Goal: Task Accomplishment & Management: Manage account settings

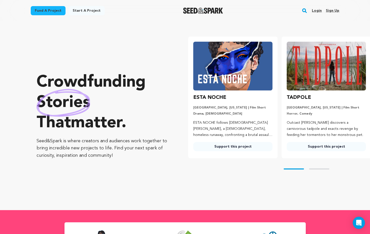
click at [318, 10] on link "Login" at bounding box center [317, 11] width 10 height 8
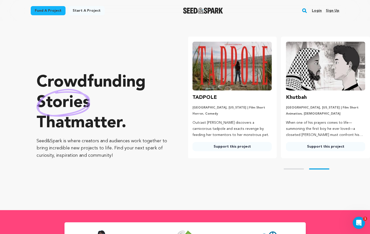
scroll to position [0, 97]
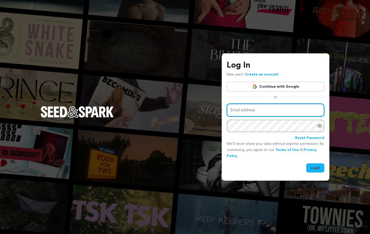
click at [253, 113] on input "Email address" at bounding box center [275, 110] width 97 height 13
type input "esternavienna@gmail.com"
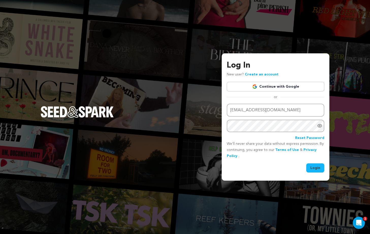
click at [316, 168] on button "Login" at bounding box center [315, 167] width 18 height 9
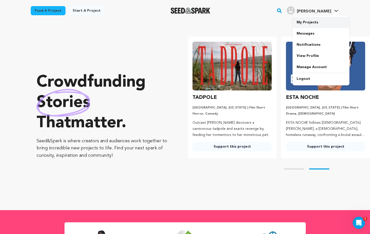
scroll to position [0, 97]
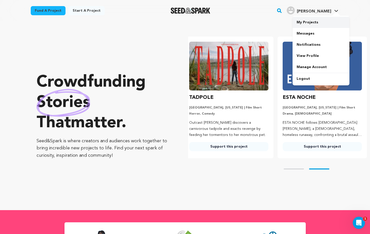
click at [312, 21] on link "My Projects" at bounding box center [320, 22] width 57 height 11
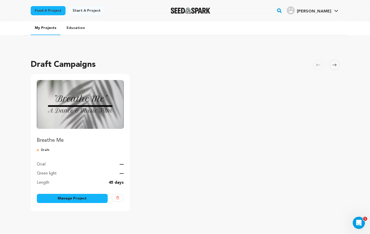
click at [80, 198] on link "Manage Project" at bounding box center [72, 198] width 71 height 9
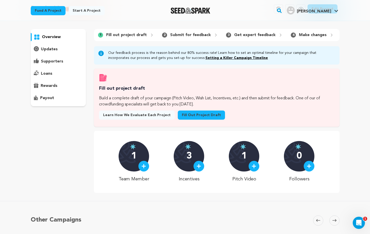
scroll to position [0, 0]
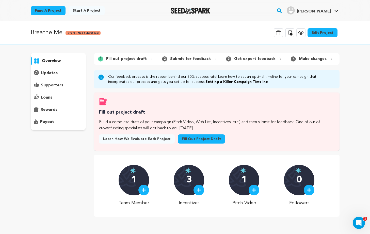
click at [321, 32] on link "Edit Project" at bounding box center [322, 32] width 30 height 9
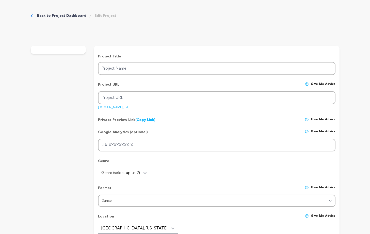
type input "Breathe Me"
type input "breathe-me"
type input "The story of two souls exploring the hollow ache and yearning that comes with a…"
type textarea "Breathe Me is a physicalized relationship between dance and music through the m…"
type textarea "This project is a form of storytelling that allowed us to enter a world where w…"
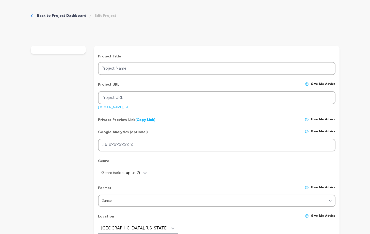
type textarea "AWFC (Alliance of Woman Film Composers), The Recording Academy, CDC (Composer's…"
radio input "true"
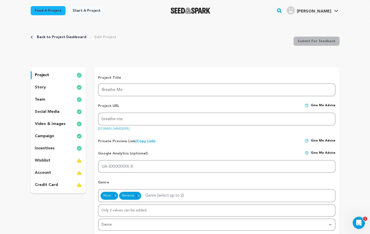
click at [50, 149] on p "incentives" at bounding box center [45, 148] width 20 height 6
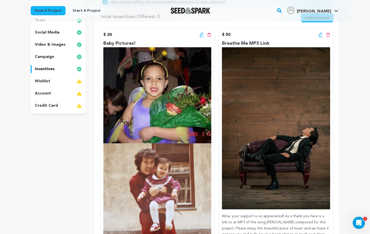
scroll to position [56, 0]
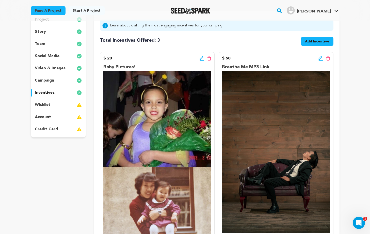
click at [44, 104] on p "wishlist" at bounding box center [42, 105] width 15 height 6
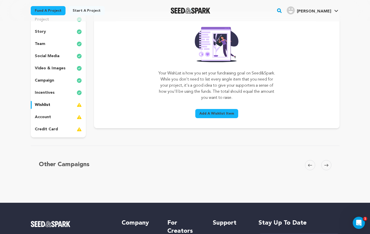
click at [53, 69] on p "video & images" at bounding box center [50, 68] width 31 height 6
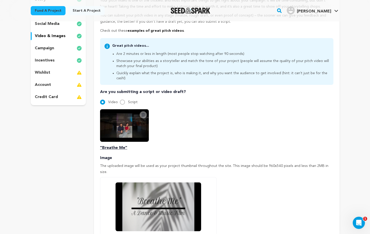
scroll to position [82, 0]
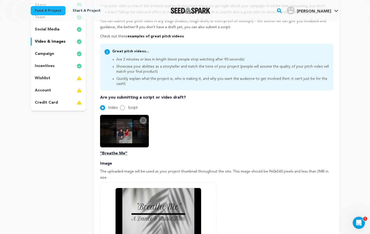
click at [45, 76] on p "wishlist" at bounding box center [42, 78] width 15 height 6
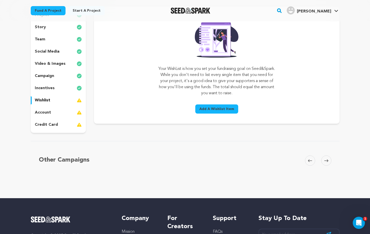
scroll to position [46, 0]
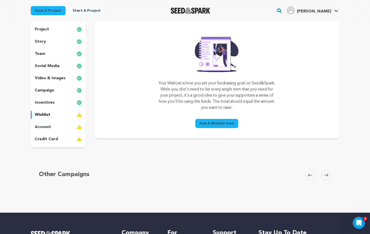
click at [46, 28] on p "project" at bounding box center [42, 29] width 14 height 6
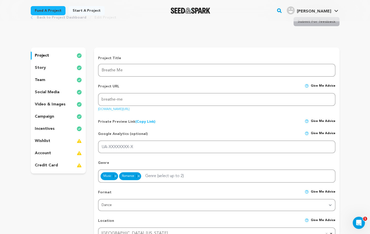
scroll to position [7, 0]
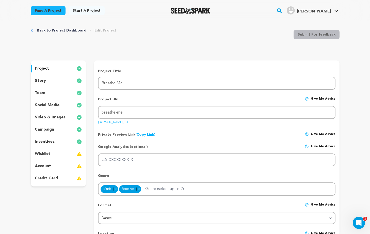
click at [48, 79] on div "story" at bounding box center [58, 81] width 55 height 8
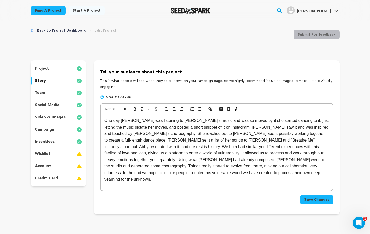
click at [44, 92] on p "team" at bounding box center [40, 93] width 10 height 6
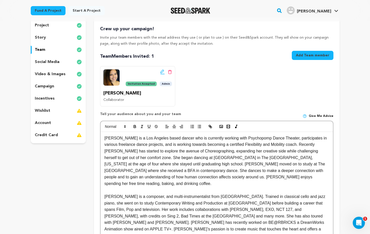
scroll to position [77, 0]
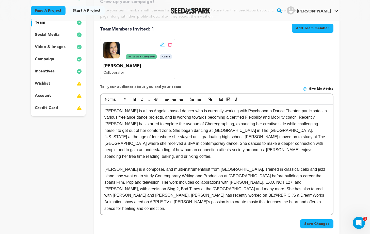
click at [49, 58] on p "campaign" at bounding box center [44, 59] width 19 height 6
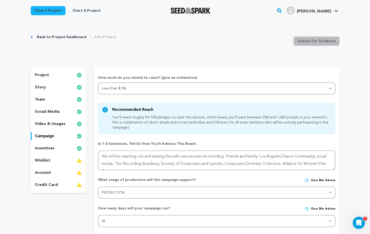
click at [50, 160] on div "wishlist" at bounding box center [58, 160] width 55 height 8
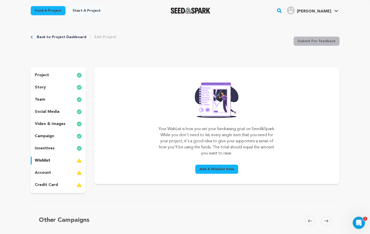
click at [209, 169] on span "Add A Wishlist Item" at bounding box center [216, 168] width 35 height 5
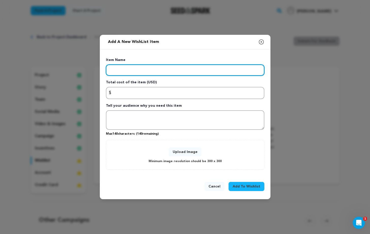
click at [174, 67] on input "Enter item name" at bounding box center [185, 69] width 158 height 11
type input "Videographer & Editor"
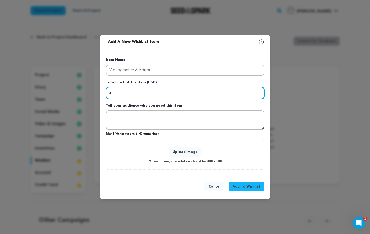
click at [145, 93] on input "Enter total cost of the item" at bounding box center [185, 93] width 158 height 12
type input "2000"
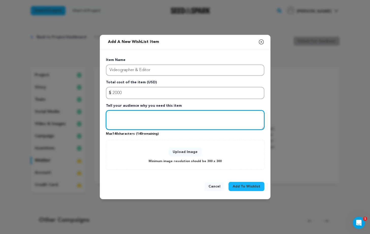
click at [150, 114] on textarea "Tell your audience why you need this item" at bounding box center [185, 120] width 158 height 20
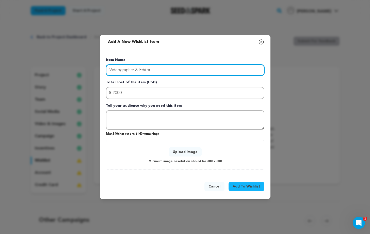
click at [162, 69] on input "Videographer & Editor" at bounding box center [185, 69] width 158 height 11
click at [151, 70] on input "Videographer & Editor (Pre & Post-Production) Cost" at bounding box center [185, 69] width 158 height 11
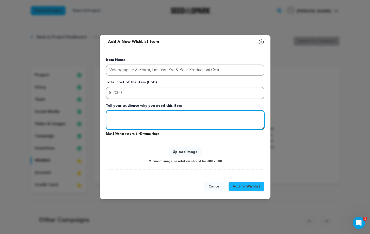
click at [177, 114] on textarea "Tell your audience why you need this item" at bounding box center [185, 120] width 158 height 20
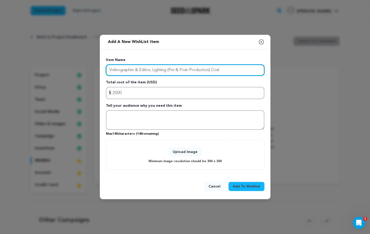
click at [224, 71] on input "Videographer & Editor, Lighting (Pre & Post-Production) Cost" at bounding box center [185, 69] width 158 height 11
type input "Videographer & Editor, Lighting (Pre & Post-Production) Costs"
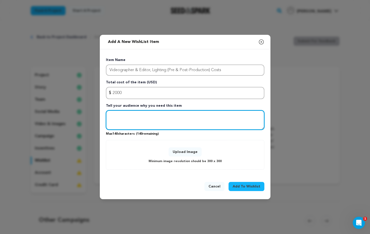
click at [206, 116] on textarea "Tell your audience why you need this item" at bounding box center [185, 120] width 158 height 20
type textarea "We need to hire"
click at [151, 116] on textarea "We need to hire" at bounding box center [185, 120] width 158 height 20
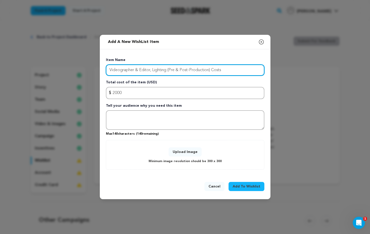
click at [225, 70] on input "Videographer & Editor, Lighting (Pre & Post-Production) Costs" at bounding box center [185, 69] width 158 height 11
paste input "Videographer, Editor & Lighting (Pre–Post Production)"
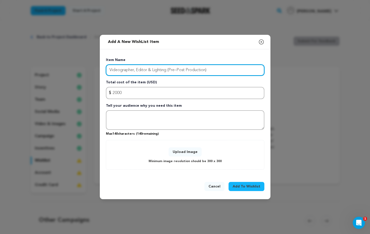
type input "Videographer, Editor & Lighting (Pre–Post Production)"
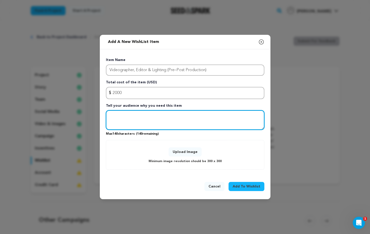
click at [141, 118] on textarea "Tell your audience why you need this item" at bounding box center [185, 120] width 158 height 20
paste textarea "We’ll hire a skilled videographer to capture the music video, handle profession…"
click at [229, 121] on textarea "We’ll hire a skilled videographer to capture the music video, handle profession…" at bounding box center [185, 120] width 158 height 20
drag, startPoint x: 224, startPoint y: 123, endPoint x: 140, endPoint y: 123, distance: 83.2
click at [140, 123] on textarea "We’ll hire a skilled videographer to capture the music video, handle profession…" at bounding box center [185, 120] width 158 height 20
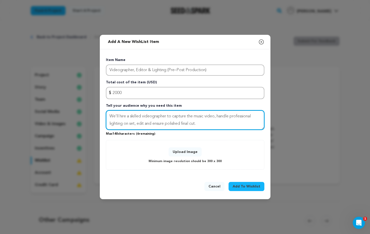
type textarea "We’ll hire a skilled videographer to capture the music video, handle profession…"
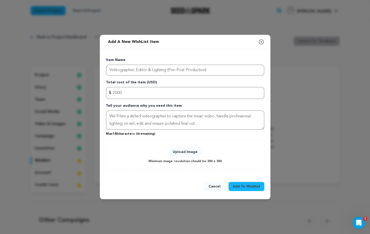
click at [239, 185] on span "Add To Wishlist" at bounding box center [246, 186] width 28 height 5
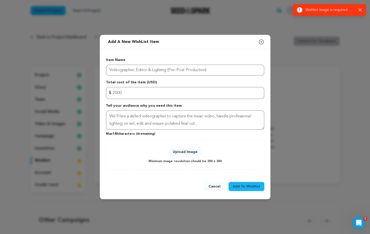
click at [180, 150] on button "Upload Image" at bounding box center [184, 151] width 33 height 9
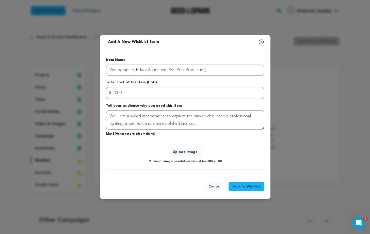
click at [186, 153] on button "Upload Image" at bounding box center [184, 151] width 33 height 9
click at [178, 152] on button "Upload Image" at bounding box center [184, 151] width 33 height 9
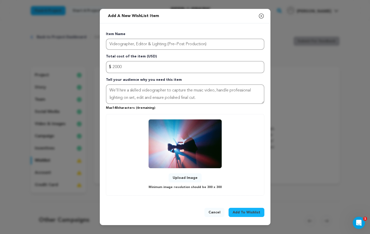
click at [243, 213] on span "Add To Wishlist" at bounding box center [246, 212] width 28 height 5
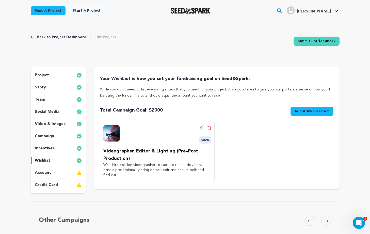
click at [299, 111] on span "Add A Wishlist Item" at bounding box center [311, 111] width 35 height 5
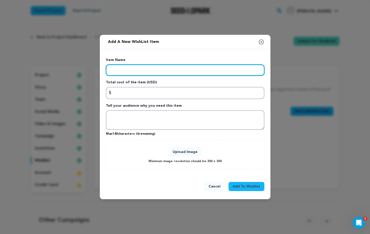
click at [133, 71] on input "Enter item name" at bounding box center [185, 69] width 158 height 11
type input "Music Video Shoot Location"
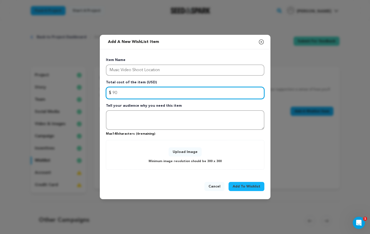
type input "90"
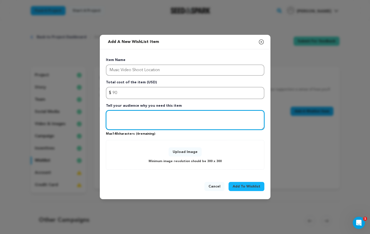
click at [129, 116] on textarea "Tell your audience why you need this item" at bounding box center [185, 120] width 158 height 20
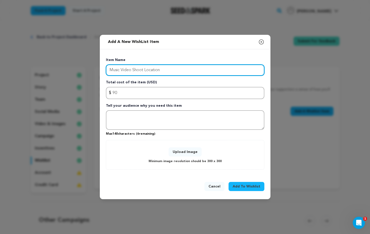
click at [165, 71] on input "Music Video Shoot Location" at bounding box center [185, 69] width 158 height 11
type input "Location"
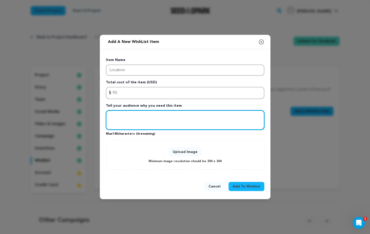
click at [130, 114] on textarea "Tell your audience why you need this item" at bounding box center [185, 120] width 158 height 20
paste textarea "This portion covers the costs of booking studio space and on-location sites for…"
type textarea "This portion covers the costs of booking studio space and on-location sites for…"
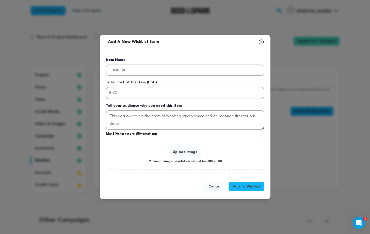
click at [179, 150] on button "Upload Image" at bounding box center [184, 151] width 33 height 9
click at [184, 152] on button "Upload Image" at bounding box center [184, 151] width 33 height 9
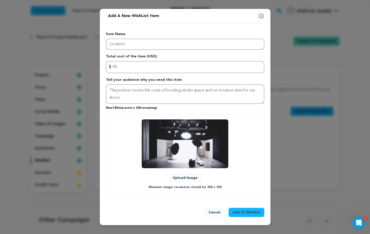
click at [248, 211] on span "Add To Wishlist" at bounding box center [246, 212] width 28 height 5
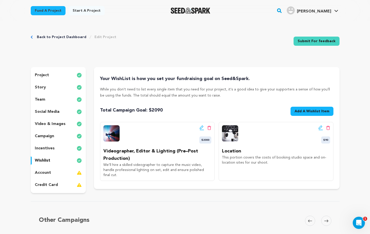
click at [313, 111] on span "Add A Wishlist Item" at bounding box center [311, 111] width 35 height 5
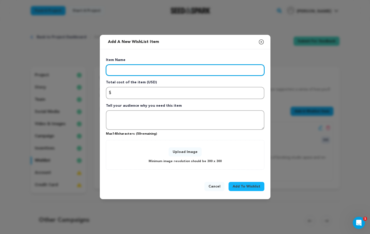
click at [149, 72] on input "Enter item name" at bounding box center [185, 69] width 158 height 11
type input "Costumes"
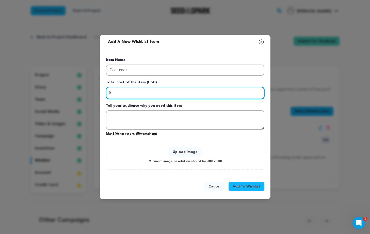
click at [147, 94] on input "Enter total cost of the item" at bounding box center [185, 93] width 158 height 12
type input "120"
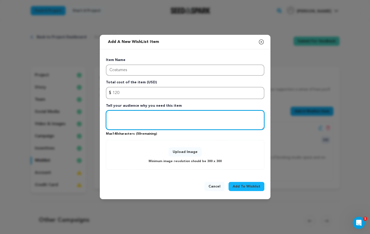
click at [152, 117] on textarea "Tell your audience why you need this item" at bounding box center [185, 120] width 158 height 20
paste textarea "Costumes will help bring our performance to life! This support allows us to out…"
type textarea "Costumes will help bring our performance to life! This support allows us to out…"
drag, startPoint x: 218, startPoint y: 122, endPoint x: 109, endPoint y: 107, distance: 110.5
click at [109, 107] on div "Item Name Costumes Total cost of the item (USD) $ Amount 120 Tell your audience…" at bounding box center [185, 113] width 158 height 112
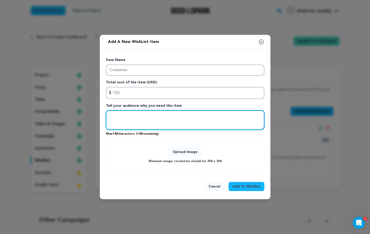
paste textarea "Costumes bring our performance to life, outfitting dancers and musician in eye-…"
type textarea "Costumes bring our performance to life, outfitting dancers and musician in eye-…"
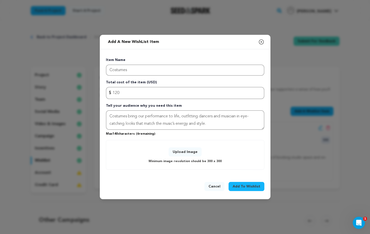
click at [188, 152] on button "Upload Image" at bounding box center [184, 151] width 33 height 9
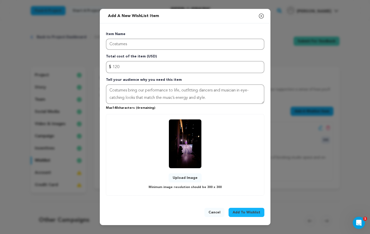
click at [253, 211] on span "Add To Wishlist" at bounding box center [246, 212] width 28 height 5
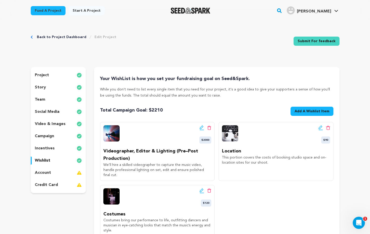
click at [304, 109] on span "Add A Wishlist Item" at bounding box center [311, 111] width 35 height 5
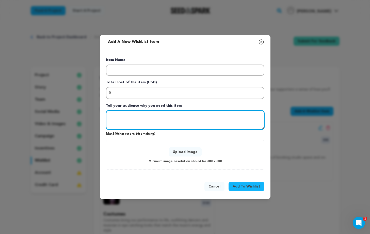
click at [150, 116] on textarea "Tell your audience why you need this item" at bounding box center [185, 120] width 158 height 20
paste textarea "We need to professionally master our music for the best sound quality."
click at [127, 116] on textarea "We need to professionally master our music for the best sound quality." at bounding box center [185, 120] width 158 height 20
click at [131, 116] on textarea "We need to professionally master our music for the best sound quality." at bounding box center [185, 120] width 158 height 20
click at [181, 116] on textarea "We need to hire a professionally master our music for the best sound quality." at bounding box center [185, 120] width 158 height 20
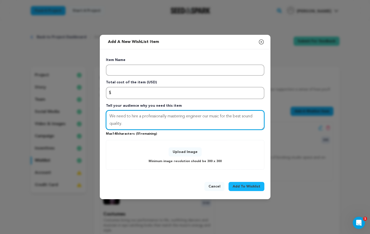
click at [242, 125] on textarea "We need to hire a professionally mastering engineer our music for the best soun…" at bounding box center [185, 120] width 158 height 20
drag, startPoint x: 224, startPoint y: 116, endPoint x: 205, endPoint y: 117, distance: 18.5
click at [205, 117] on textarea "We need to hire a professionally mastering engineer our music for the best soun…" at bounding box center [185, 120] width 158 height 20
type textarea "We need to hire a professionally mastering engineer for the best sound quality."
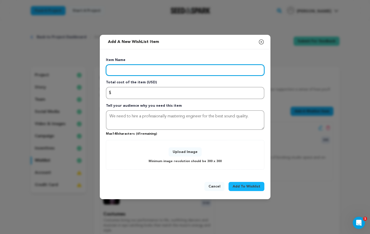
click at [165, 71] on input "Enter item name" at bounding box center [185, 69] width 158 height 11
type input "Mastering"
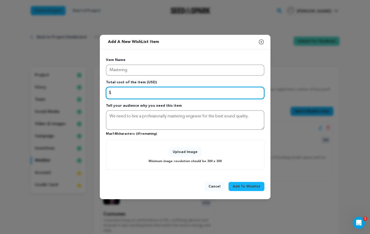
click at [147, 93] on input "Enter total cost of the item" at bounding box center [185, 93] width 158 height 12
type input "80"
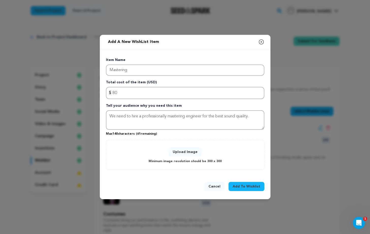
click at [190, 153] on button "Upload Image" at bounding box center [184, 151] width 33 height 9
click at [186, 151] on button "Upload Image" at bounding box center [184, 151] width 33 height 9
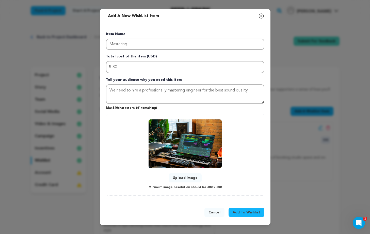
click at [247, 212] on span "Add To Wishlist" at bounding box center [246, 212] width 28 height 5
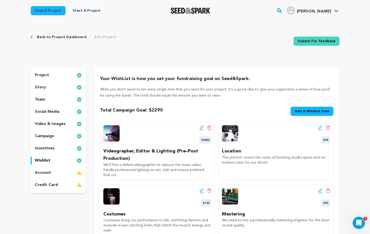
click at [306, 112] on span "Add A Wishlist Item" at bounding box center [311, 111] width 35 height 5
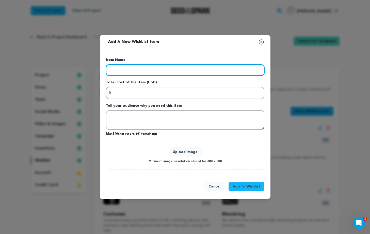
click at [180, 71] on input "Enter item name" at bounding box center [185, 69] width 158 height 11
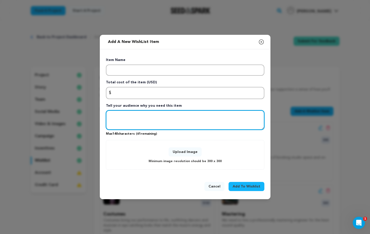
click at [167, 121] on textarea "Tell your audience why you need this item" at bounding box center [185, 120] width 158 height 20
paste textarea "$1K will go toward artist and choreographer fees, ensuring fair compensation fo…"
click at [118, 116] on textarea "$1K will go toward artist and choreographer fees, ensuring fair compensation fo…" at bounding box center [185, 120] width 158 height 20
type textarea "It will go toward artist and choreographer fees, ensuring fair compensation for…"
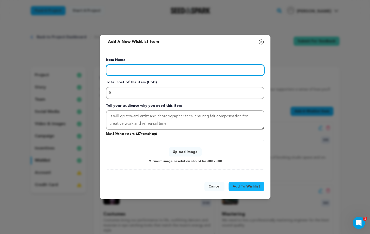
click at [125, 70] on input "Enter item name" at bounding box center [185, 69] width 158 height 11
type input "1"
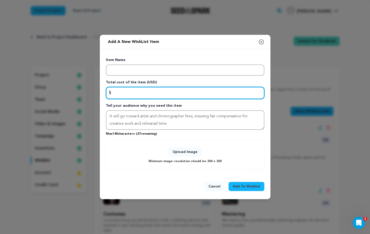
click at [130, 97] on input "Enter total cost of the item" at bounding box center [185, 93] width 158 height 12
type input "1200"
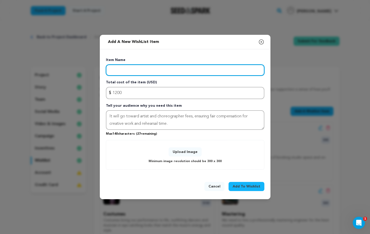
click at [150, 72] on input "Enter item name" at bounding box center [185, 69] width 158 height 11
type input "Creative Team Compensation"
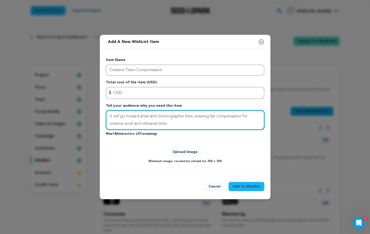
click at [182, 123] on textarea "It will go toward artist and choreographer fees, ensuring fair compensation for…" at bounding box center [185, 120] width 158 height 20
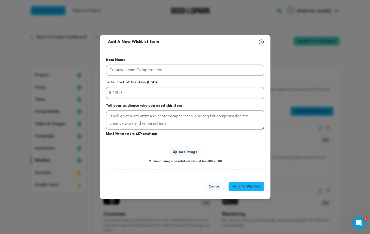
click at [187, 152] on button "Upload Image" at bounding box center [184, 151] width 33 height 9
click at [189, 152] on button "Upload Image" at bounding box center [184, 151] width 33 height 9
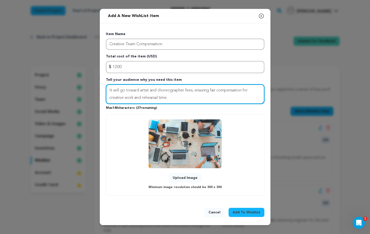
click at [113, 89] on textarea "It will go toward artist and choreographer fees, ensuring fair compensation for…" at bounding box center [185, 94] width 158 height 20
type textarea "This will go toward artist and choreographer fees, ensuring fair compensation f…"
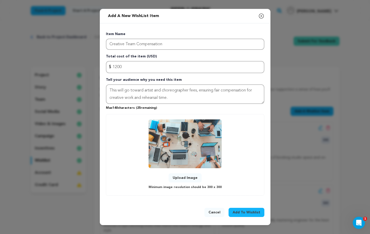
click at [241, 211] on span "Add To Wishlist" at bounding box center [246, 212] width 28 height 5
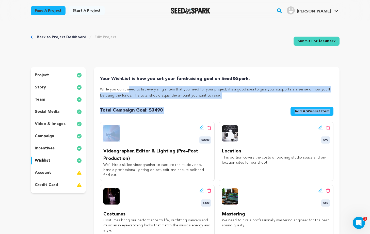
drag, startPoint x: 214, startPoint y: 131, endPoint x: 213, endPoint y: 85, distance: 45.7
click at [213, 85] on div "Your WishList is how you set your fundraising goal on Seed&Spark. While you don…" at bounding box center [216, 180] width 233 height 211
click at [213, 107] on div "Total Campaign Goal: $ 3490 Goal: $ Add A Wishlist Item New Wishlist Item" at bounding box center [216, 112] width 233 height 11
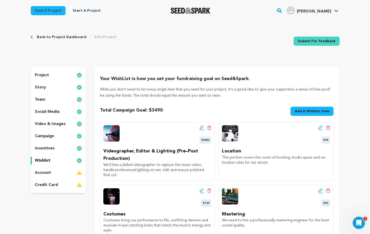
click at [45, 148] on p "incentives" at bounding box center [45, 148] width 20 height 6
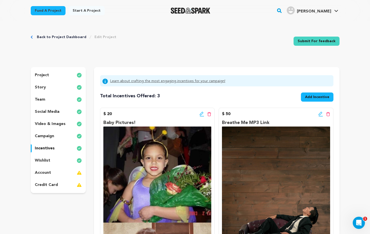
click at [43, 160] on p "wishlist" at bounding box center [42, 160] width 15 height 6
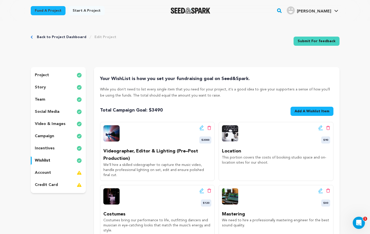
click at [51, 143] on div "project story team social media video & images campaign incentives wishlist acc…" at bounding box center [58, 130] width 55 height 126
click at [49, 147] on p "incentives" at bounding box center [45, 148] width 20 height 6
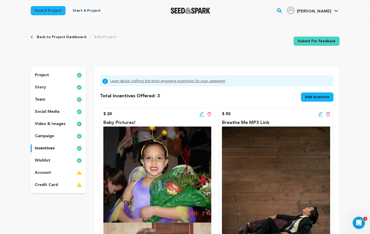
click at [42, 161] on p "wishlist" at bounding box center [42, 160] width 15 height 6
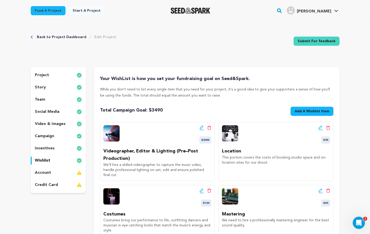
click at [202, 128] on icon at bounding box center [201, 127] width 5 height 5
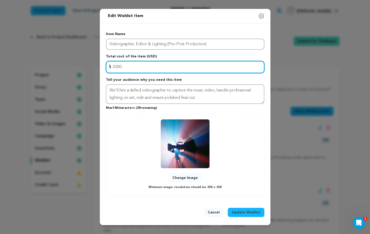
click at [130, 69] on input "2000" at bounding box center [185, 67] width 158 height 12
type input "2"
type input "1650"
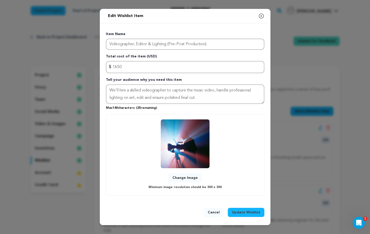
click at [250, 211] on span "Update Wishlist" at bounding box center [246, 212] width 28 height 5
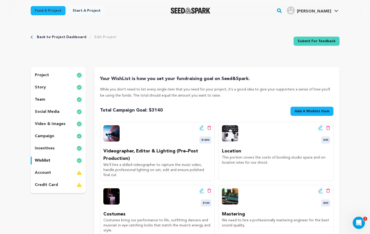
click at [47, 173] on p "account" at bounding box center [43, 172] width 16 height 6
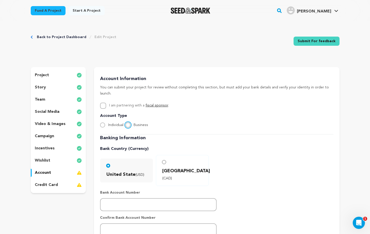
click at [129, 122] on input "Business" at bounding box center [127, 124] width 5 height 5
radio input "true"
click at [48, 172] on p "account" at bounding box center [43, 172] width 16 height 6
click at [150, 47] on div "Back to Project Dashboard Edit Project Submit For feedback Submit For feedback" at bounding box center [185, 41] width 308 height 33
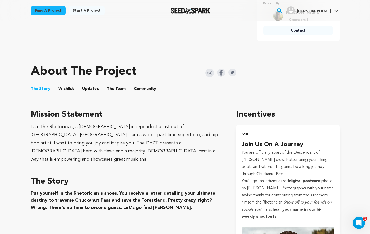
scroll to position [158, 0]
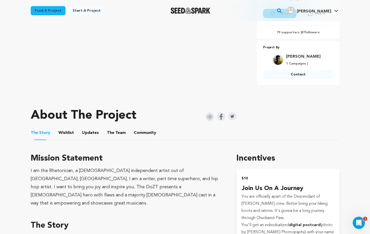
click at [66, 132] on button "Wishlist" at bounding box center [66, 134] width 12 height 12
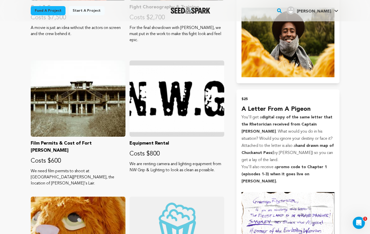
scroll to position [361, 0]
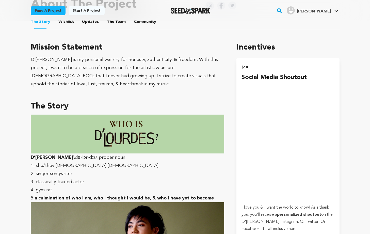
scroll to position [198, 0]
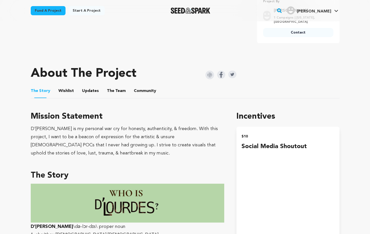
click at [68, 91] on button "Wishlist" at bounding box center [66, 92] width 12 height 12
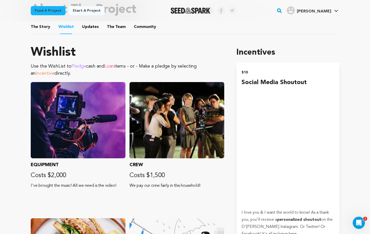
scroll to position [312, 0]
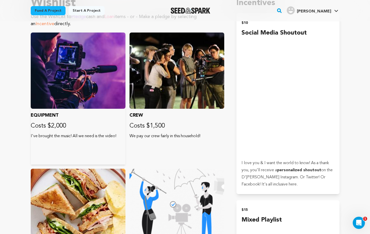
click at [52, 74] on div at bounding box center [78, 70] width 95 height 76
click at [49, 125] on p "Costs $2,000" at bounding box center [78, 126] width 95 height 8
click at [50, 135] on p "I've brought the music! All we need is the video!" at bounding box center [78, 136] width 95 height 6
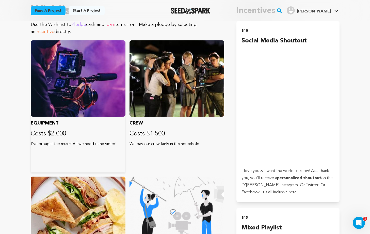
scroll to position [208, 0]
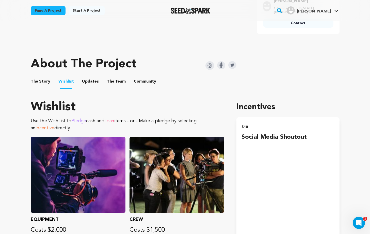
click at [110, 80] on button "The Team" at bounding box center [116, 82] width 12 height 12
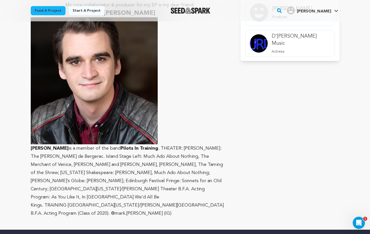
scroll to position [188, 0]
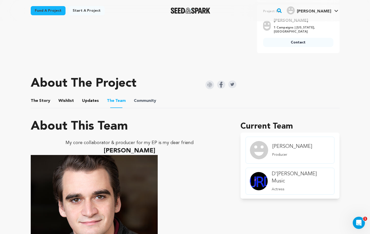
click at [150, 99] on span "Community" at bounding box center [145, 101] width 22 height 6
click at [142, 100] on button "Community" at bounding box center [145, 102] width 12 height 12
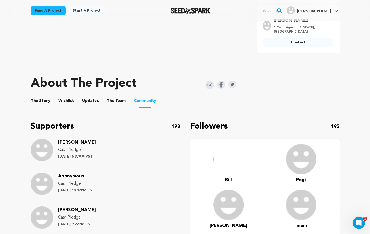
click at [60, 101] on button "Wishlist" at bounding box center [66, 102] width 12 height 12
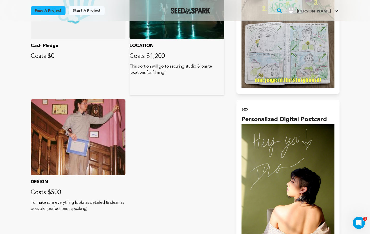
scroll to position [802, 0]
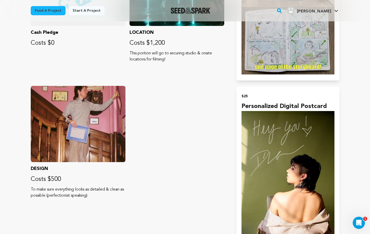
drag, startPoint x: 174, startPoint y: 59, endPoint x: 128, endPoint y: 52, distance: 46.3
copy p "This portion will go to securing studio & onsite locations for filming!"
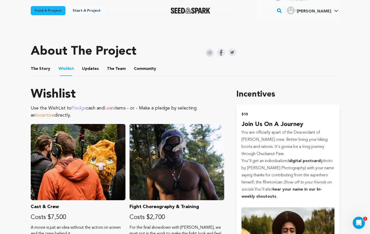
scroll to position [196, 0]
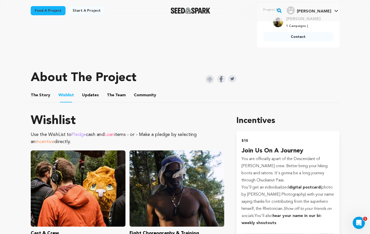
click at [89, 96] on button "Updates" at bounding box center [90, 96] width 12 height 12
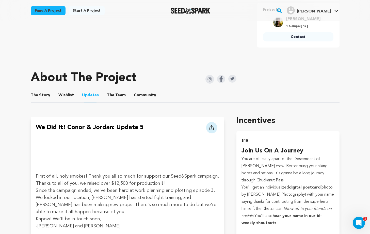
click at [113, 96] on button "The Team" at bounding box center [116, 96] width 12 height 12
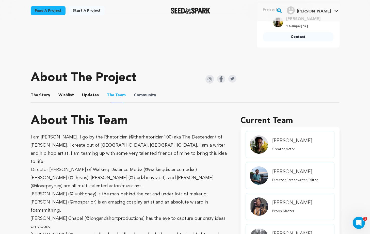
click at [134, 96] on span "Community" at bounding box center [145, 95] width 22 height 6
click at [38, 96] on button "The Story" at bounding box center [40, 96] width 12 height 12
